Goal: Task Accomplishment & Management: Use online tool/utility

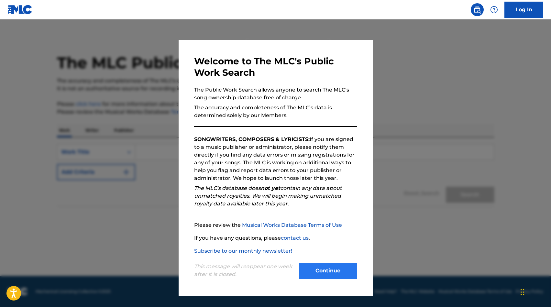
click at [331, 268] on button "Continue" at bounding box center [328, 271] width 58 height 16
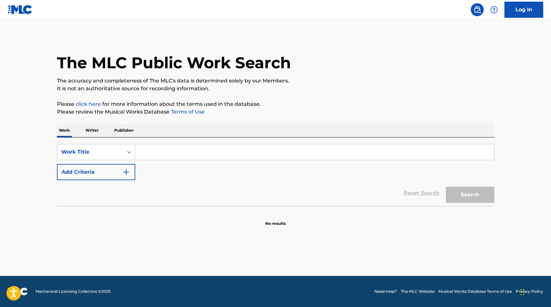
click at [201, 149] on input "Search Form" at bounding box center [314, 152] width 359 height 16
type input "check Yo Self"
click at [125, 172] on img "Search Form" at bounding box center [126, 172] width 8 height 8
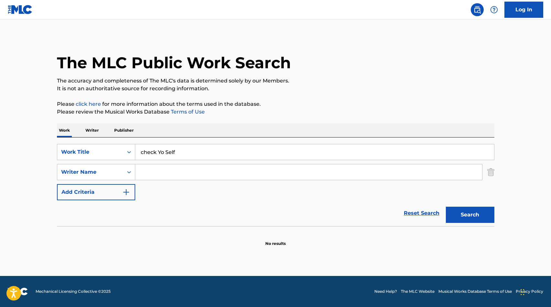
click at [145, 175] on input "Search Form" at bounding box center [308, 172] width 347 height 16
type input "[PERSON_NAME]"
click at [470, 215] on button "Search" at bounding box center [470, 215] width 49 height 16
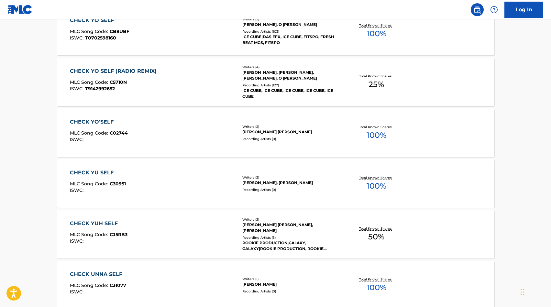
scroll to position [231, 0]
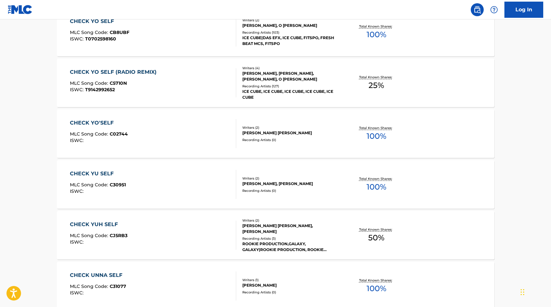
click at [267, 75] on div "[PERSON_NAME], [PERSON_NAME], [PERSON_NAME], O [PERSON_NAME]" at bounding box center [291, 77] width 98 height 12
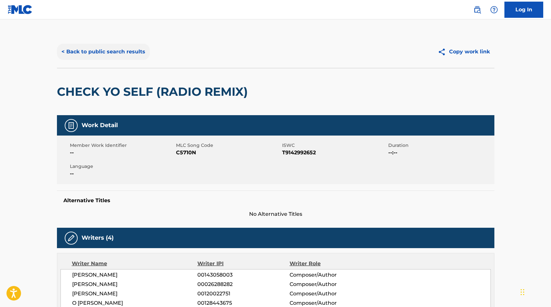
click at [91, 56] on button "< Back to public search results" at bounding box center [103, 52] width 93 height 16
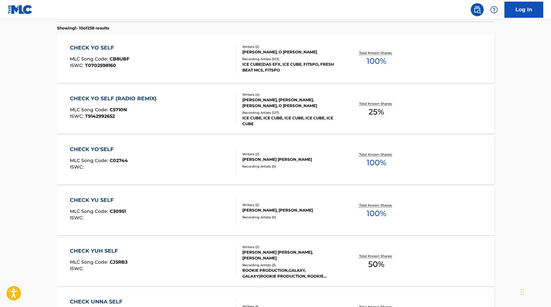
scroll to position [139, 0]
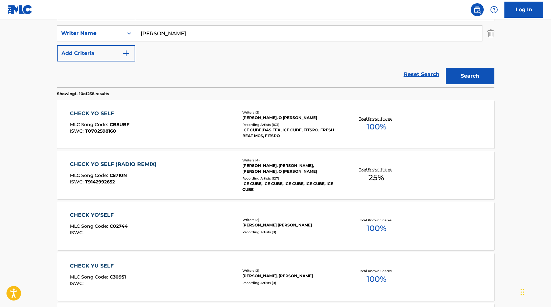
click at [268, 138] on div "ICE CUBE|DAS EFX, ICE CUBE, FITSPO, FRESH BEAT MCS, FITSPO" at bounding box center [291, 133] width 98 height 12
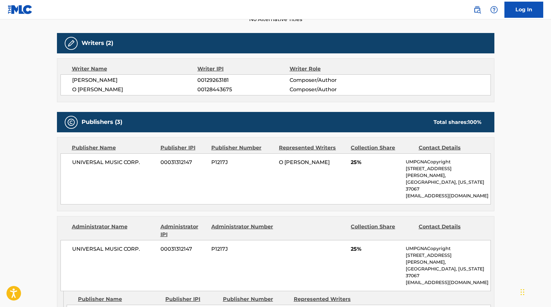
scroll to position [123, 0]
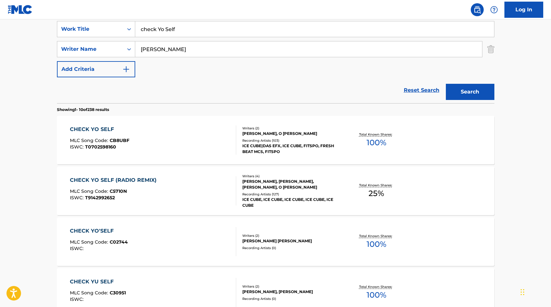
scroll to position [139, 0]
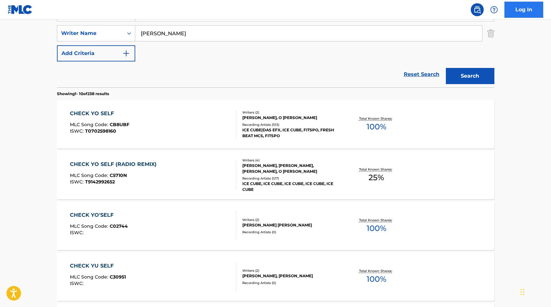
click at [525, 7] on link "Log In" at bounding box center [523, 10] width 39 height 16
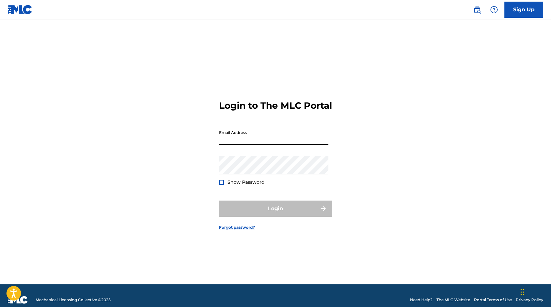
type input "[PERSON_NAME][EMAIL_ADDRESS][DOMAIN_NAME]"
click at [275, 214] on button "Login" at bounding box center [275, 209] width 113 height 16
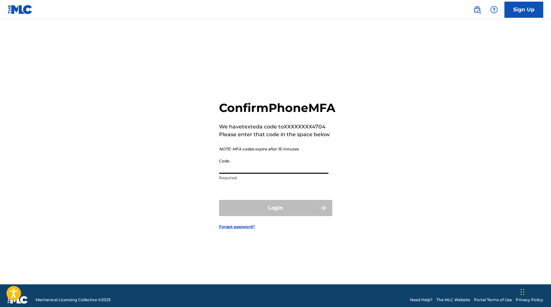
click at [260, 173] on input "Code" at bounding box center [273, 164] width 109 height 18
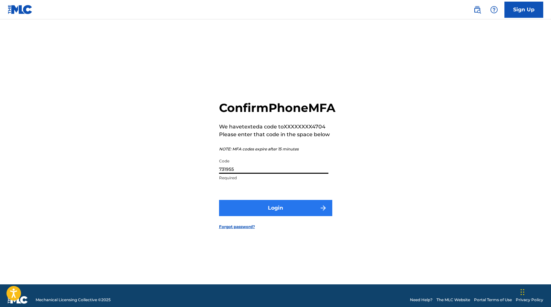
type input "731955"
click at [281, 216] on button "Login" at bounding box center [275, 208] width 113 height 16
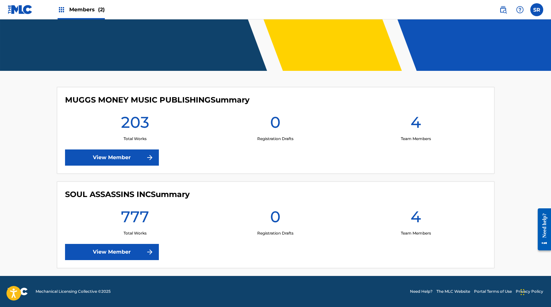
scroll to position [107, 0]
click at [149, 254] on img at bounding box center [150, 252] width 8 height 8
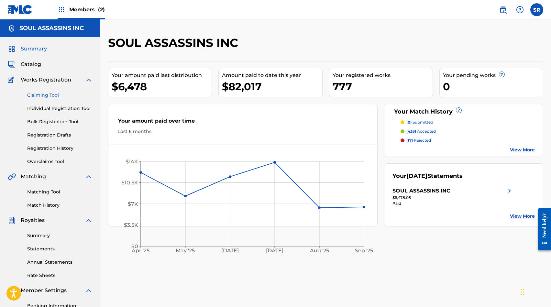
click at [50, 97] on link "Claiming Tool" at bounding box center [59, 95] width 65 height 7
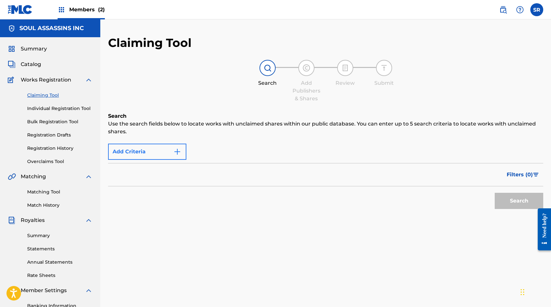
click at [145, 149] on button "Add Criteria" at bounding box center [147, 152] width 78 height 16
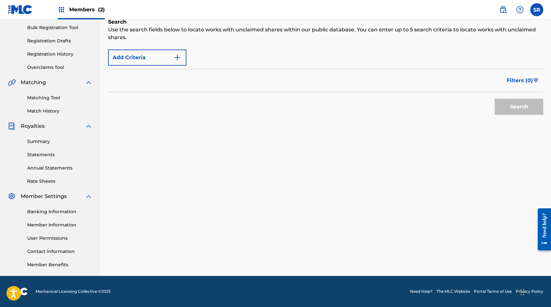
scroll to position [94, 0]
click at [176, 57] on img "Search Form" at bounding box center [177, 58] width 8 height 8
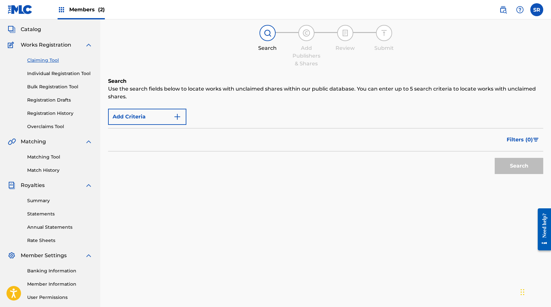
scroll to position [1, 0]
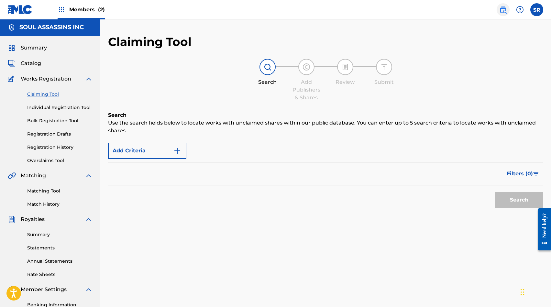
click at [500, 9] on img at bounding box center [503, 10] width 8 height 8
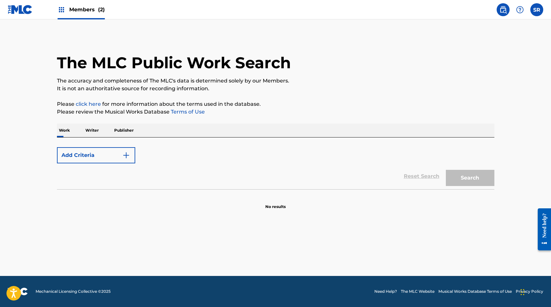
click at [89, 129] on p "Writer" at bounding box center [91, 131] width 17 height 14
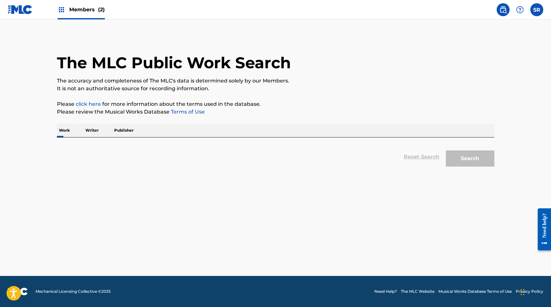
click at [57, 131] on p "Work" at bounding box center [64, 131] width 15 height 14
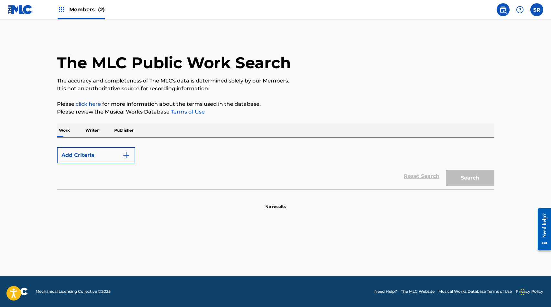
click at [151, 163] on div "Add Criteria" at bounding box center [275, 155] width 437 height 16
click at [163, 204] on section "No results" at bounding box center [275, 201] width 437 height 17
click at [276, 182] on div "Reset Search Search" at bounding box center [275, 176] width 437 height 26
click at [208, 131] on div "Work Writer Publisher" at bounding box center [275, 131] width 437 height 14
click at [158, 132] on div "Work Writer Publisher" at bounding box center [275, 131] width 437 height 14
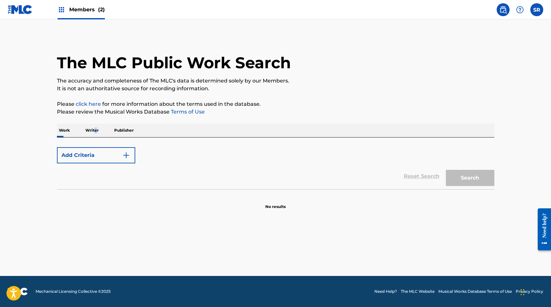
click at [95, 131] on p "Writer" at bounding box center [91, 131] width 17 height 14
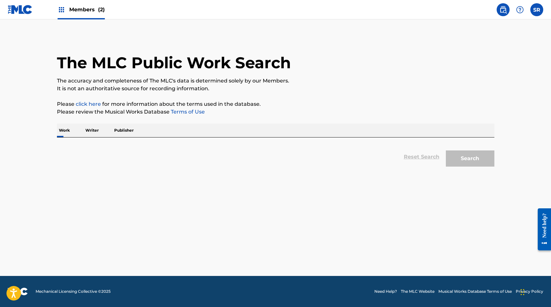
click at [120, 130] on p "Publisher" at bounding box center [123, 131] width 23 height 14
